Goal: Information Seeking & Learning: Learn about a topic

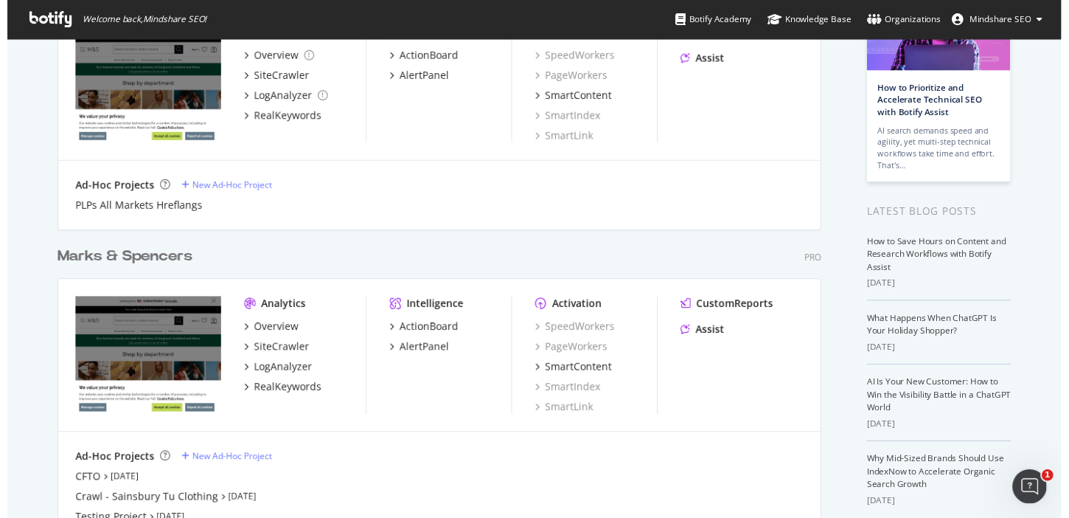
scroll to position [187, 0]
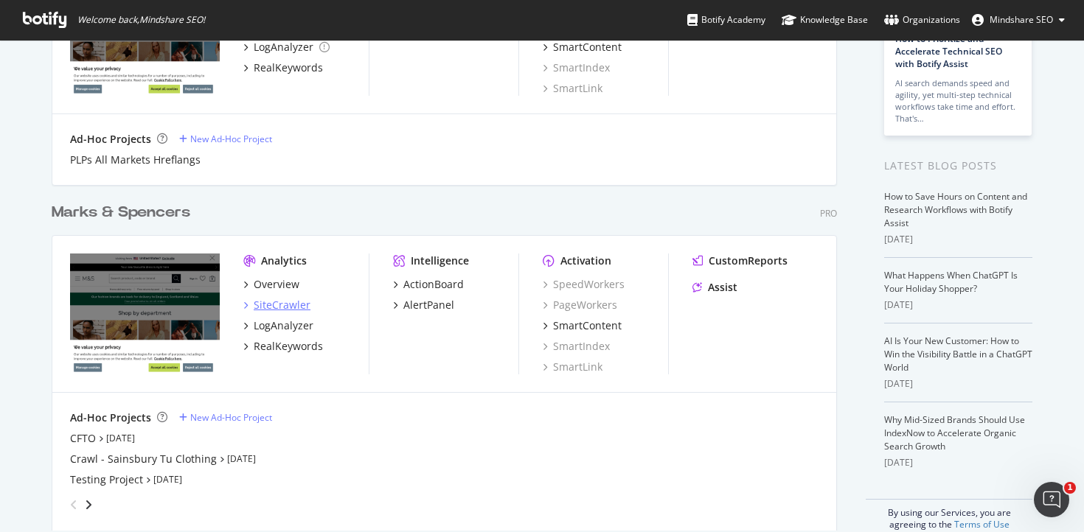
click at [278, 305] on div "SiteCrawler" at bounding box center [282, 305] width 57 height 15
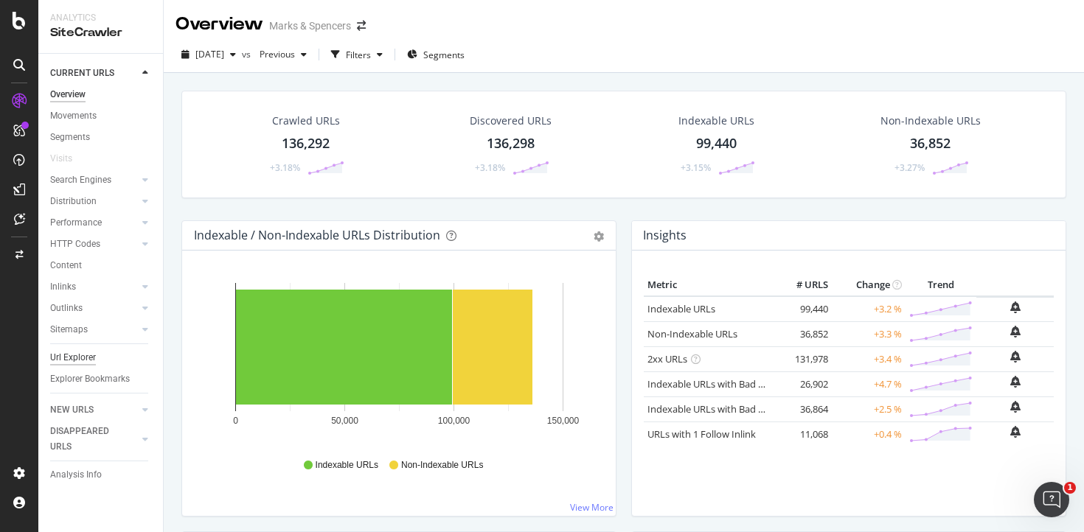
click at [72, 355] on div "Url Explorer" at bounding box center [73, 357] width 46 height 15
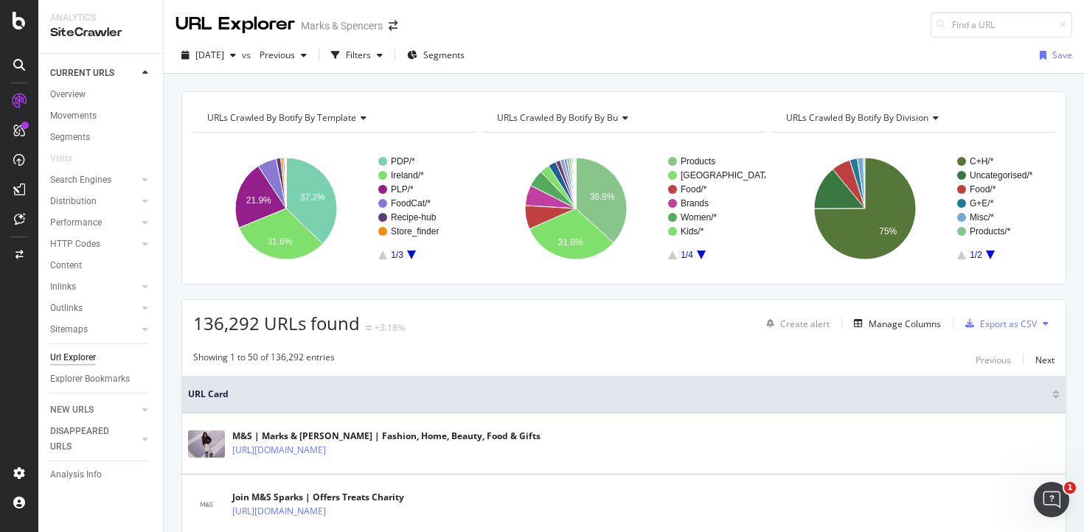
click at [411, 253] on icon "A chart." at bounding box center [411, 255] width 9 height 9
click at [340, 57] on icon "button" at bounding box center [335, 55] width 9 height 9
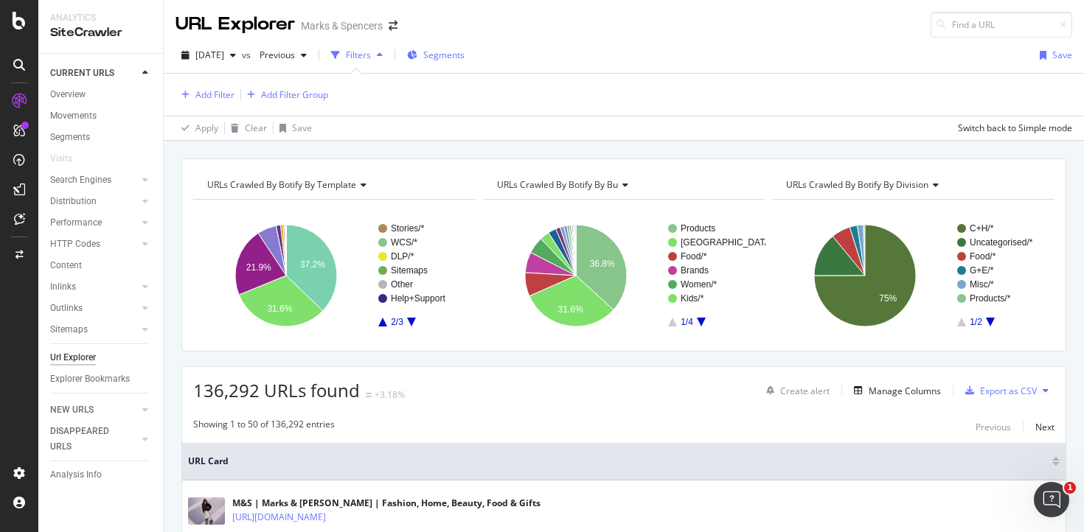
click at [465, 52] on span "Segments" at bounding box center [443, 55] width 41 height 13
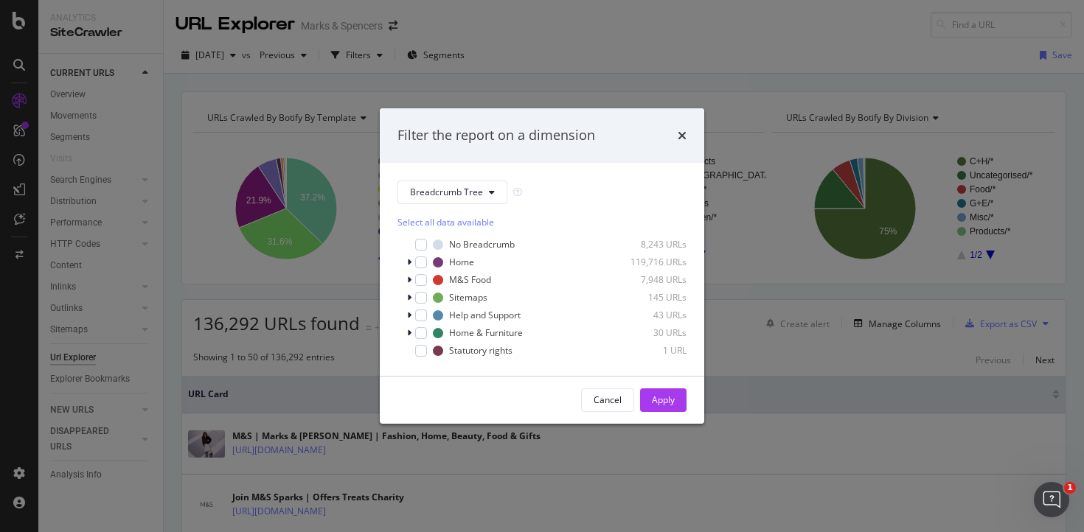
click at [692, 129] on div "Filter the report on a dimension" at bounding box center [542, 135] width 324 height 55
click at [683, 136] on icon "times" at bounding box center [682, 136] width 9 height 12
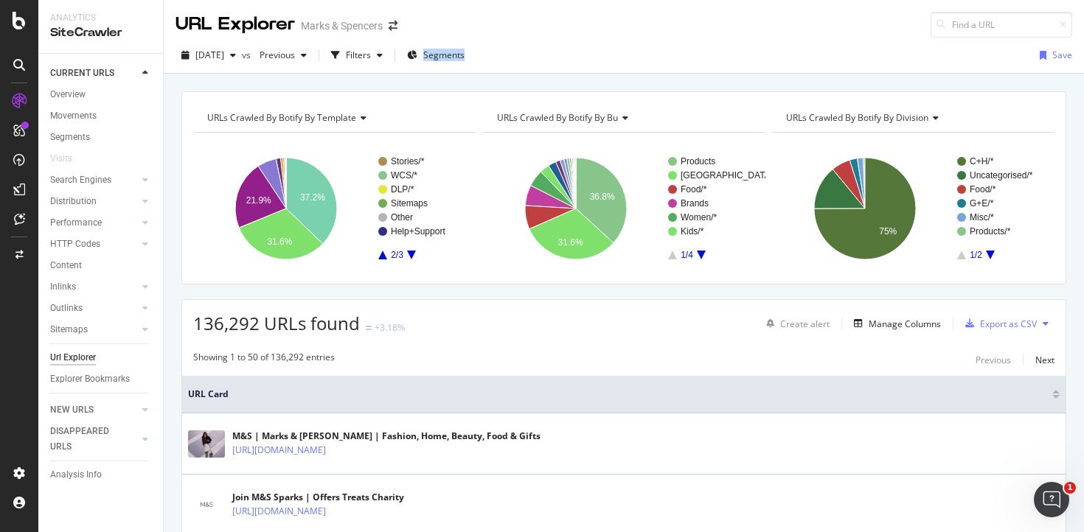
click at [586, 48] on div "[DATE] vs Previous Filters Segments Save" at bounding box center [624, 58] width 920 height 29
click at [465, 55] on span "Segments" at bounding box center [443, 55] width 41 height 13
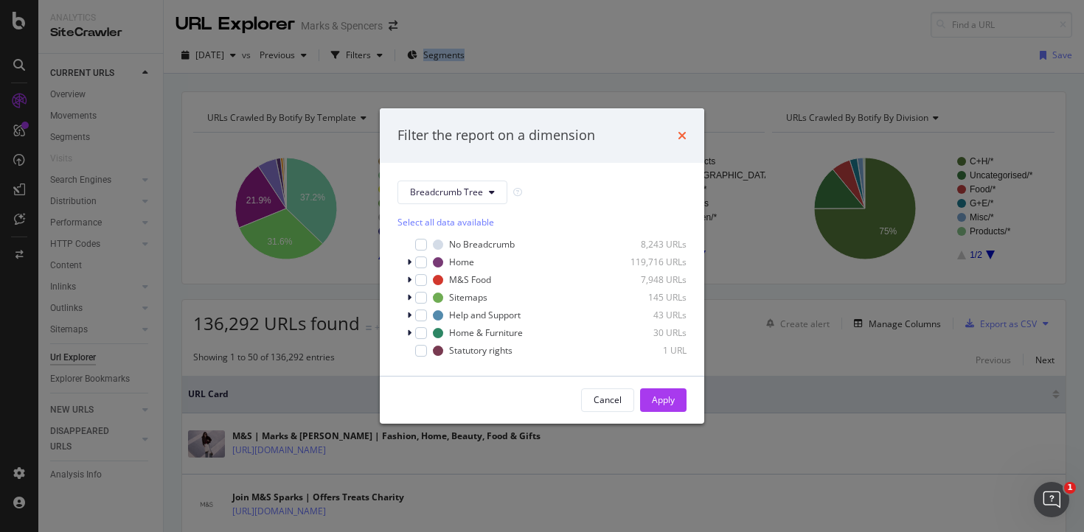
click at [681, 138] on icon "times" at bounding box center [682, 136] width 9 height 12
